Goal: Check status: Check status

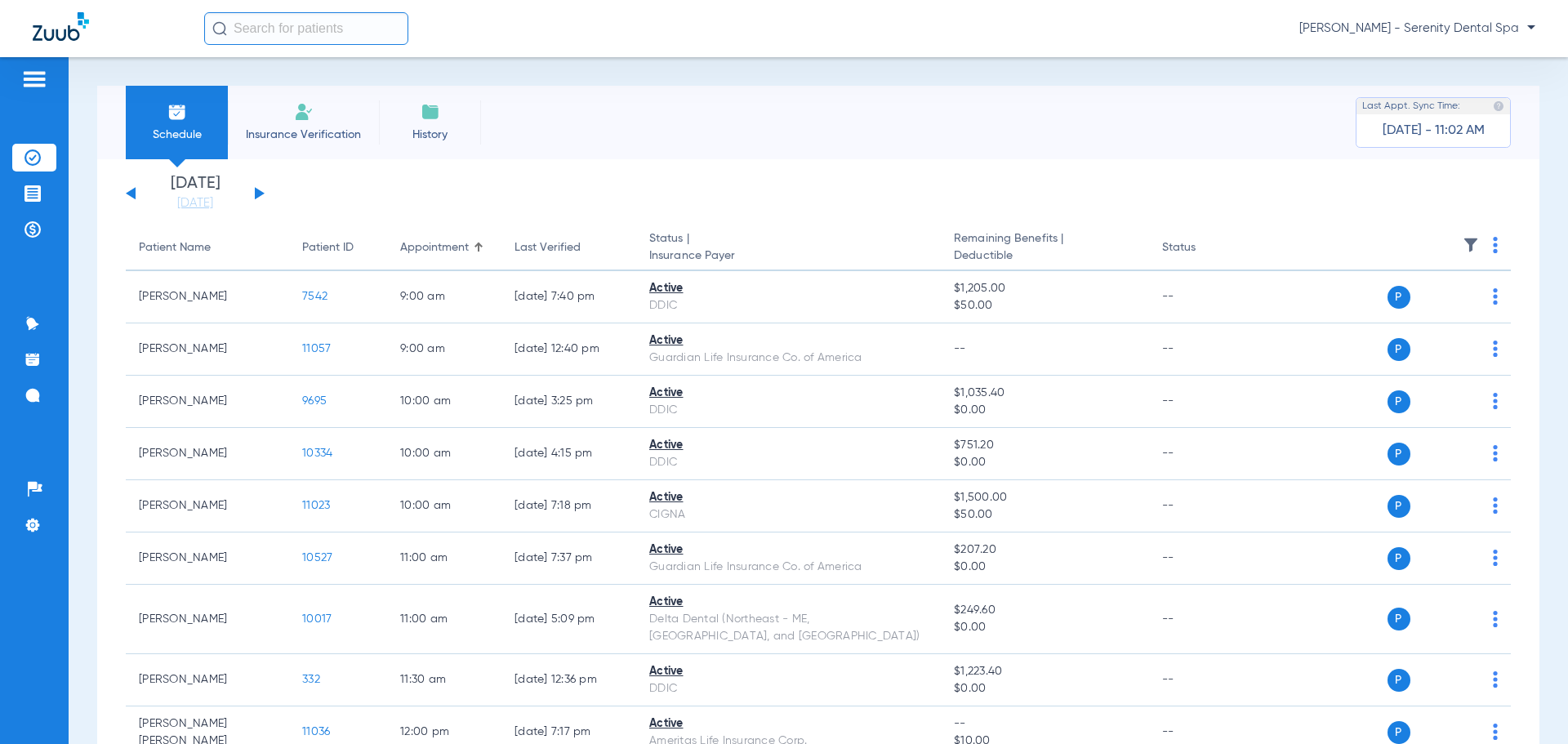
click at [268, 30] on input "text" at bounding box center [306, 28] width 204 height 33
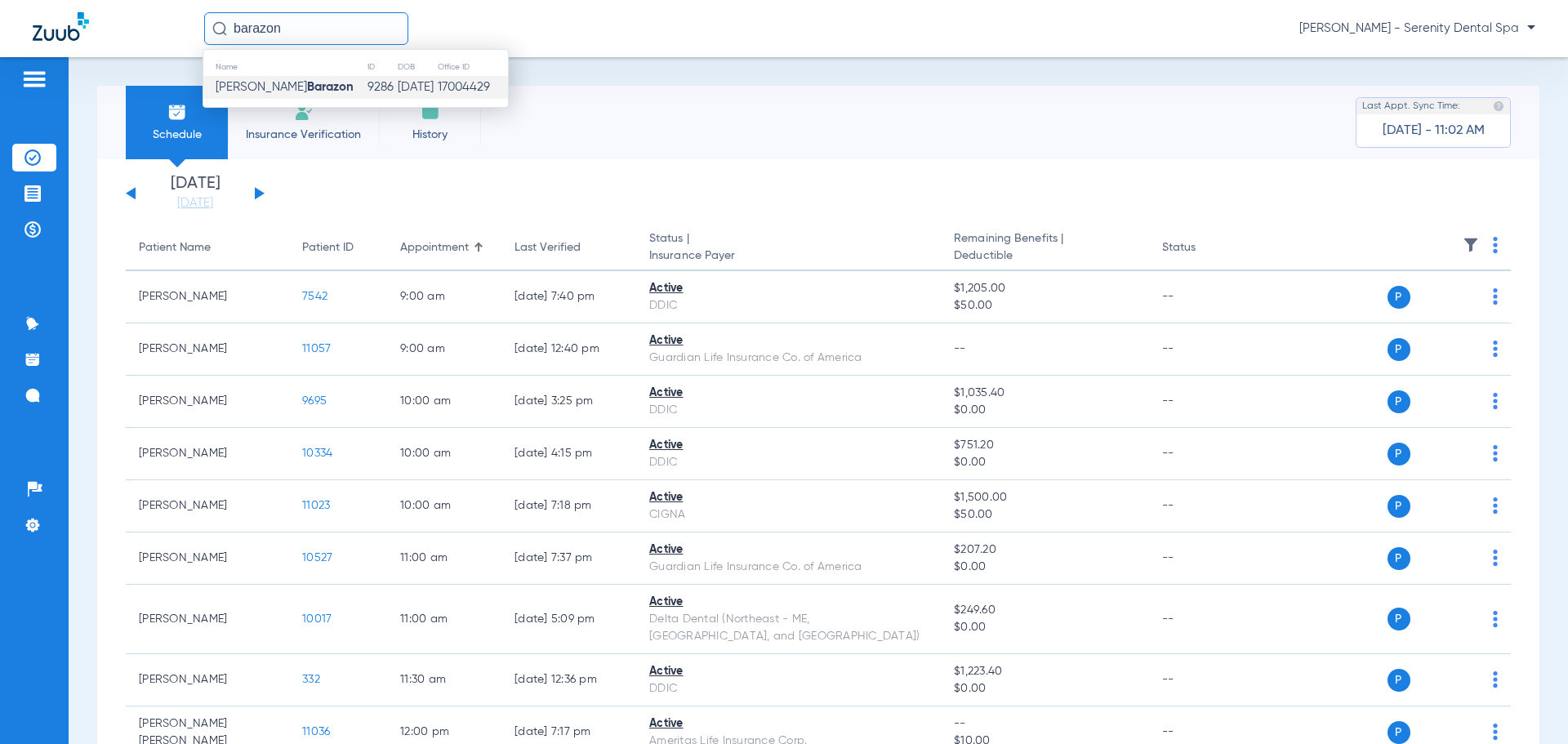
type input "barazon"
click at [307, 89] on strong "Barazon" at bounding box center [330, 87] width 47 height 12
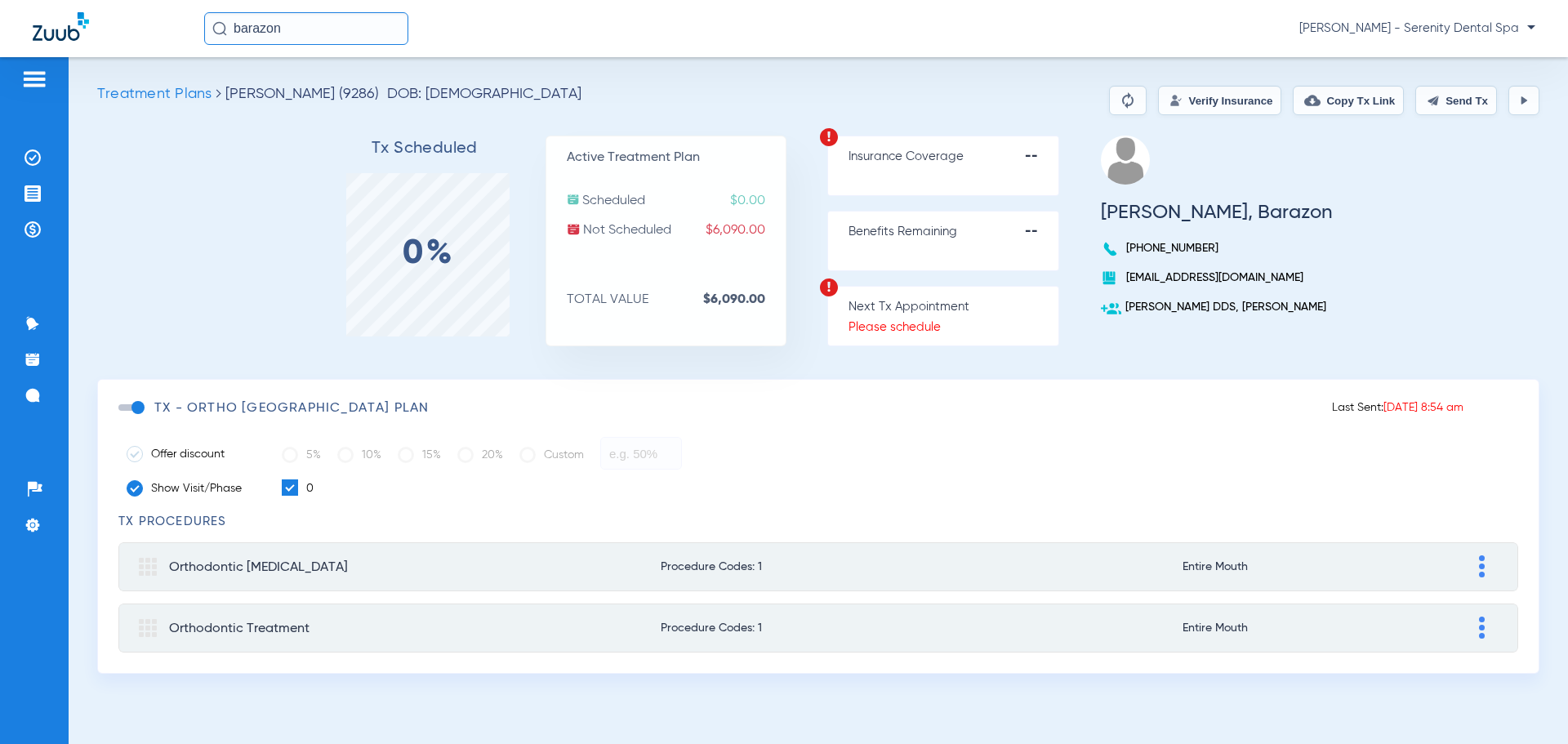
click at [1180, 103] on button "Verify Insurance" at bounding box center [1220, 100] width 124 height 29
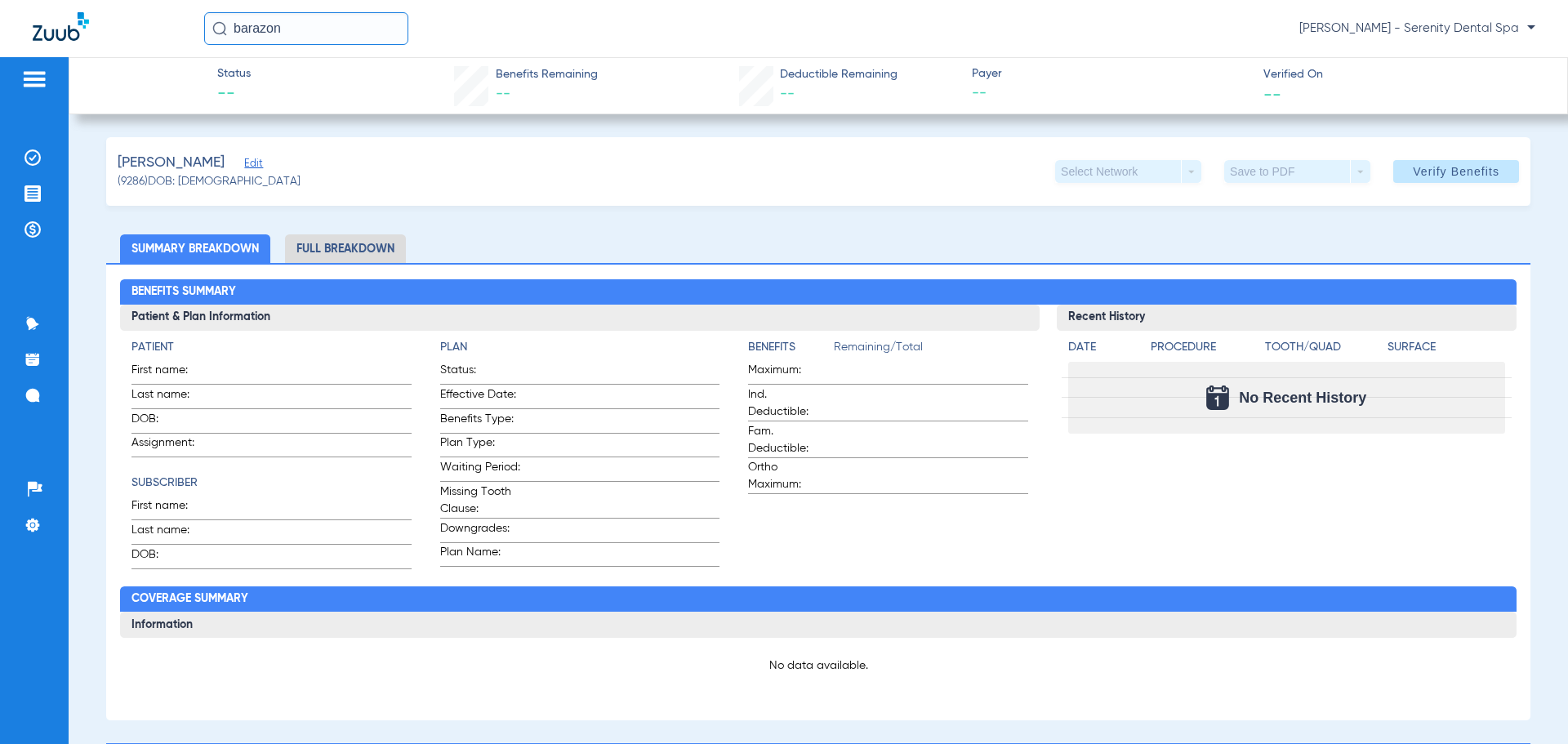
click at [347, 250] on li "Full Breakdown" at bounding box center [345, 248] width 121 height 29
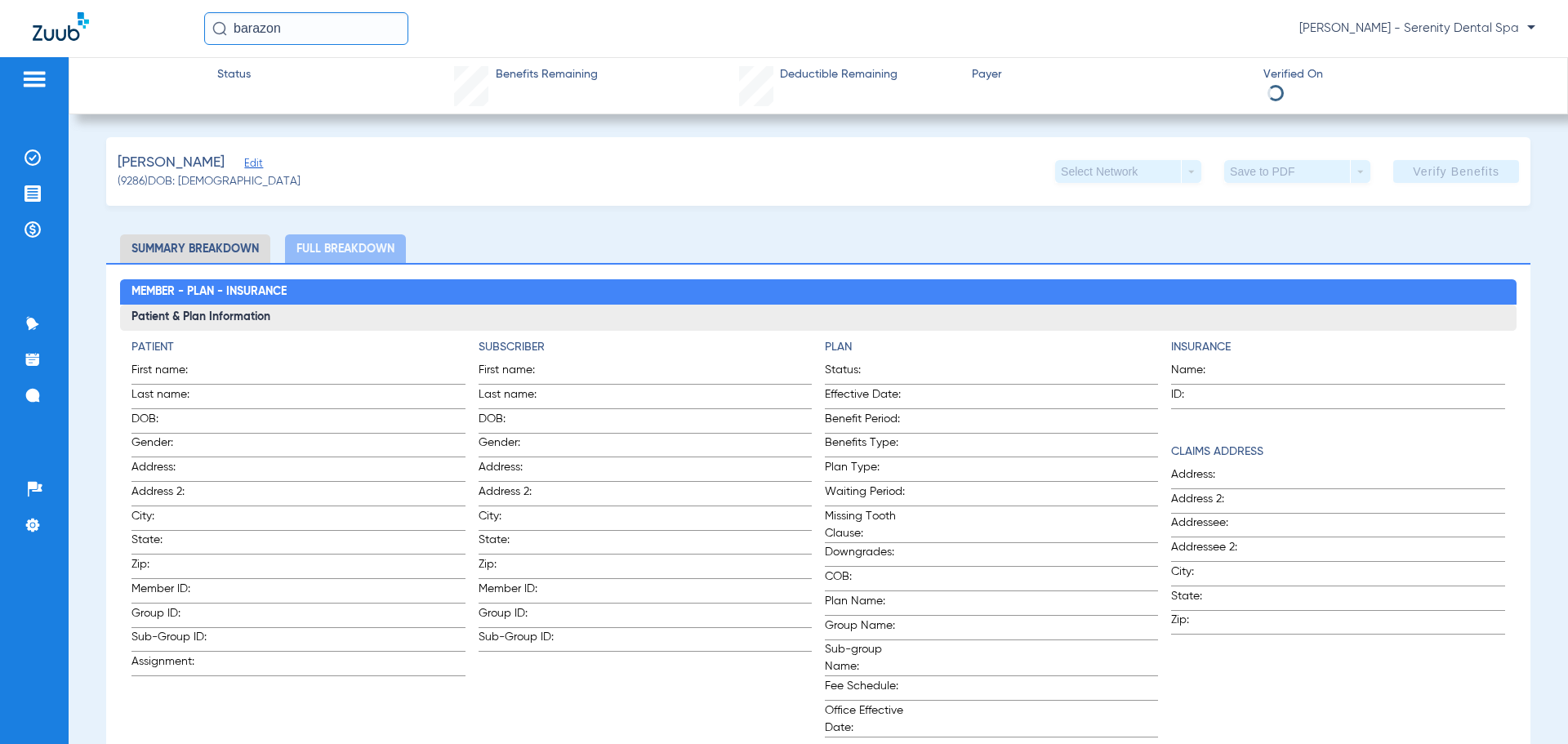
click at [222, 245] on li "Summary Breakdown" at bounding box center [195, 248] width 151 height 29
click at [535, 241] on ul "Summary Breakdown Full Breakdown" at bounding box center [818, 248] width 1424 height 29
click at [338, 28] on input "barazon" at bounding box center [306, 28] width 204 height 33
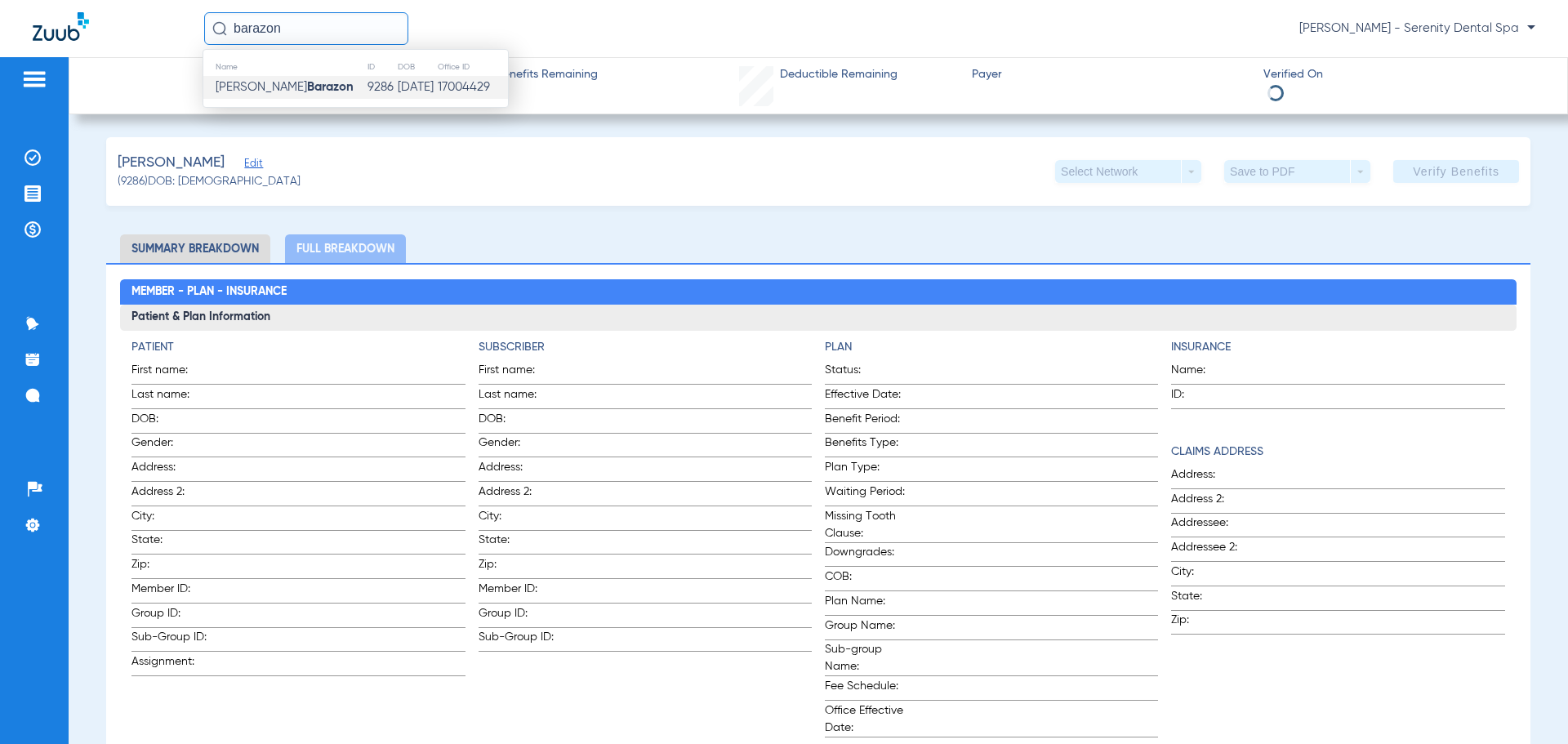
click at [307, 83] on strong "Barazon" at bounding box center [330, 87] width 47 height 12
